Goal: Task Accomplishment & Management: Manage account settings

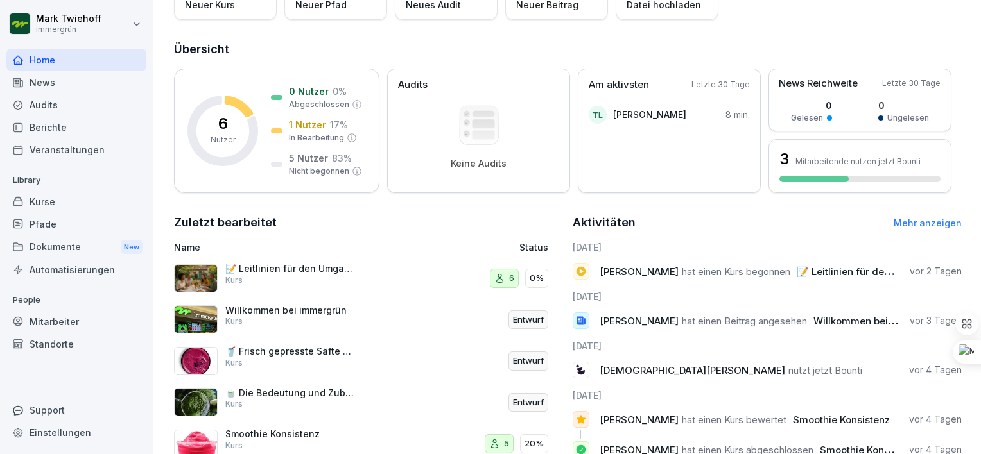
scroll to position [128, 0]
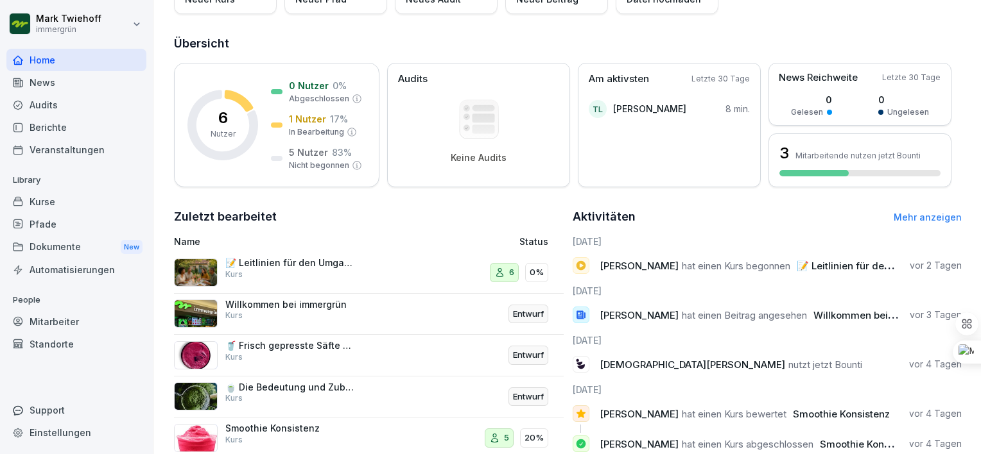
click at [265, 272] on div "📝 Leitlinien für den Umgang mit Gästen Kurs" at bounding box center [289, 268] width 128 height 23
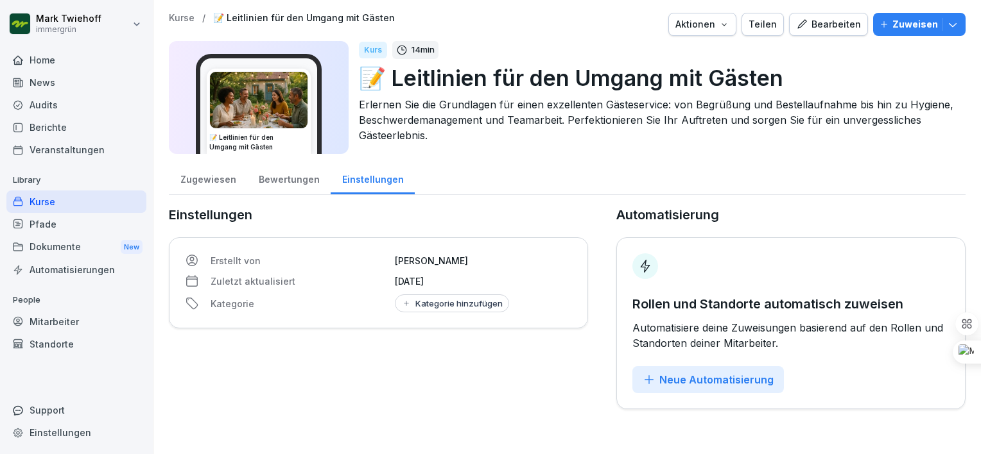
click at [51, 207] on div "Kurse" at bounding box center [76, 202] width 140 height 22
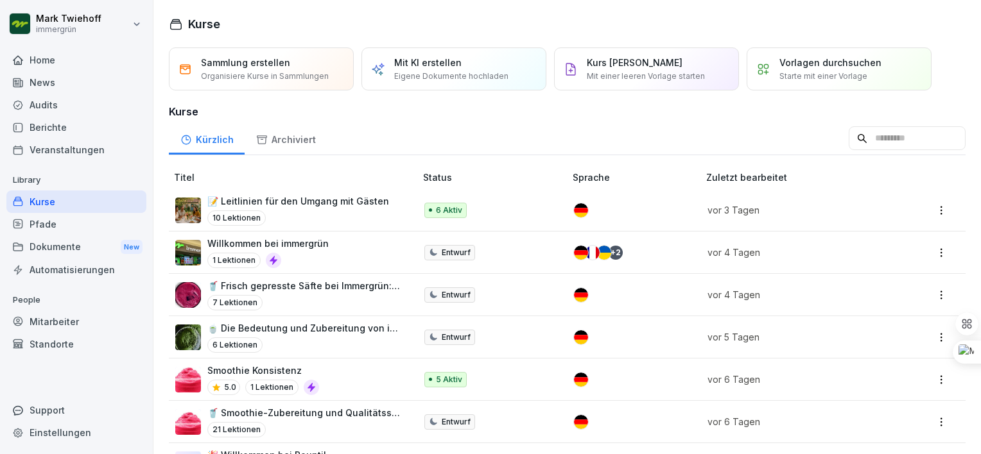
click at [437, 205] on p "6 Aktiv" at bounding box center [449, 211] width 26 height 12
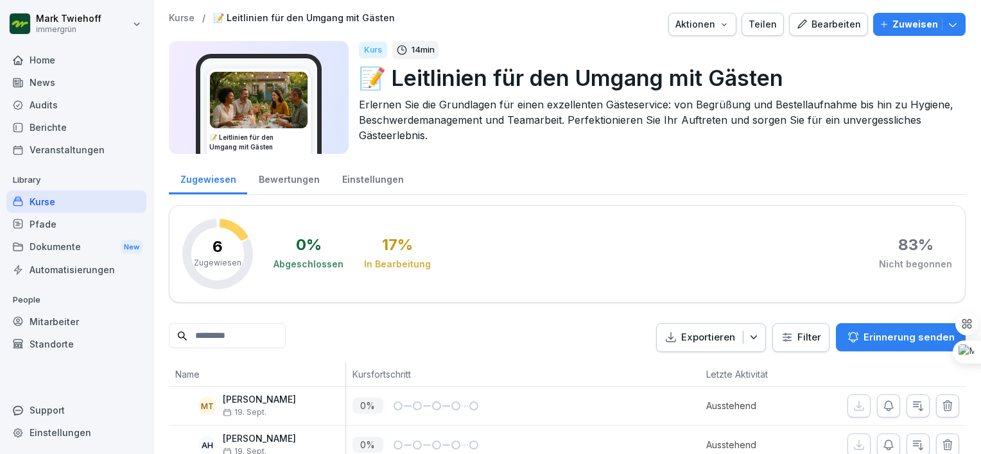
click at [63, 202] on div "Kurse" at bounding box center [76, 202] width 140 height 22
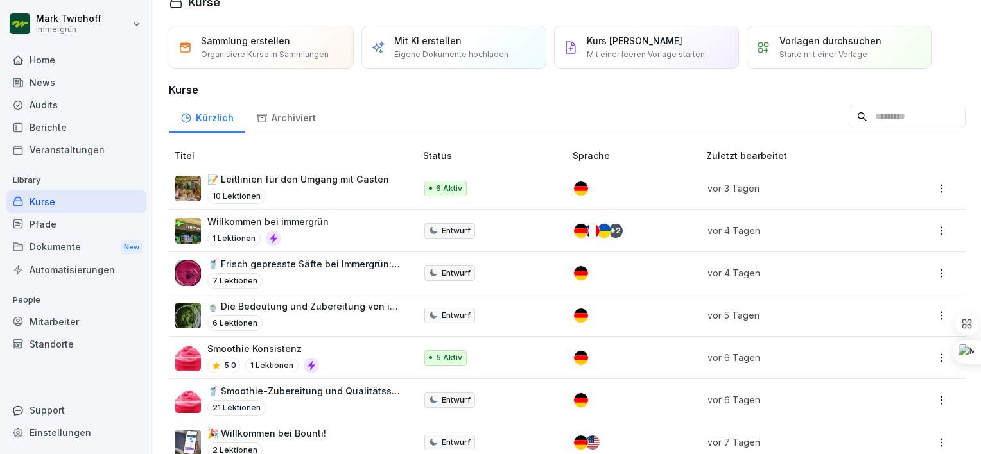
scroll to position [21, 0]
